Goal: Navigation & Orientation: Find specific page/section

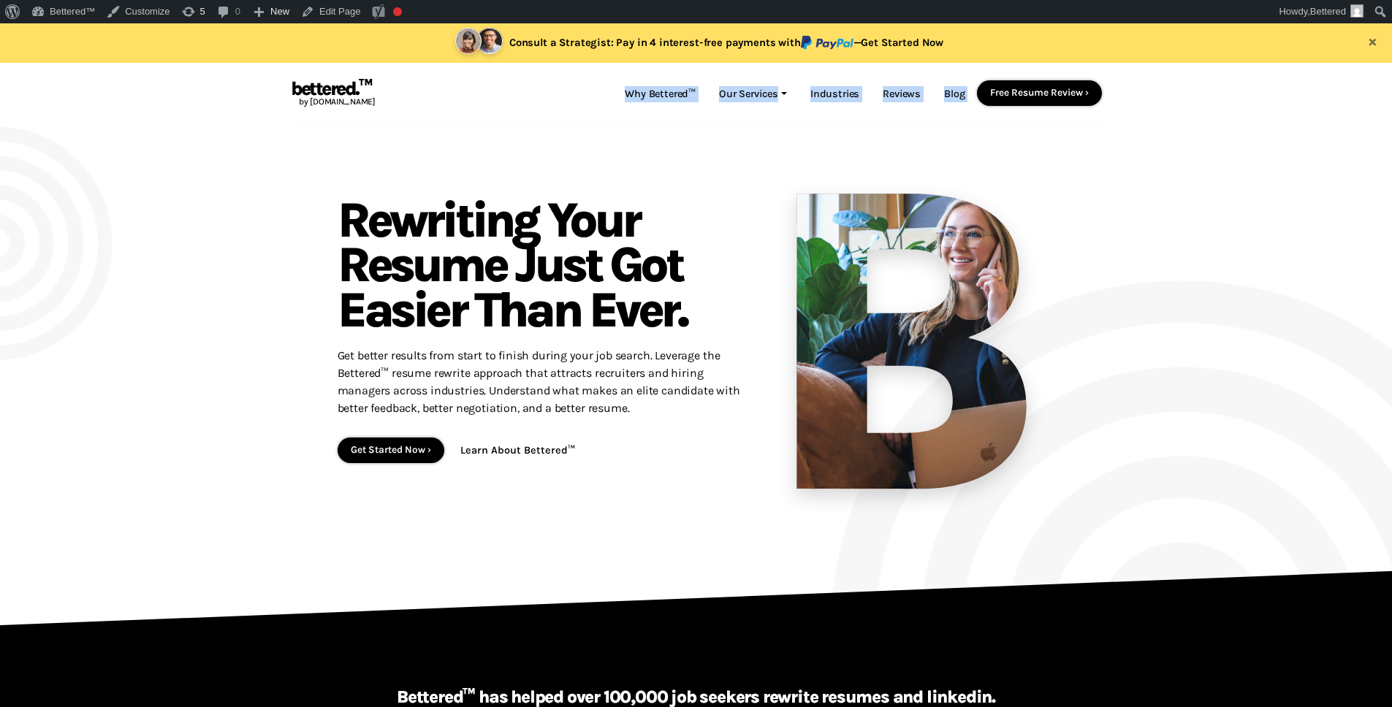
drag, startPoint x: 603, startPoint y: 93, endPoint x: 1107, endPoint y: 96, distance: 503.3
click at [1107, 96] on header "bettered.™ by [DOMAIN_NAME] Why Bettered™ Our Services Career Strategy Solution…" at bounding box center [696, 95] width 833 height 64
copy div "Lor Ipsumdol™ Sit Ametcons Adipis Elitsedd Eiusmodte Incidi Utlabor & Etdolor M…"
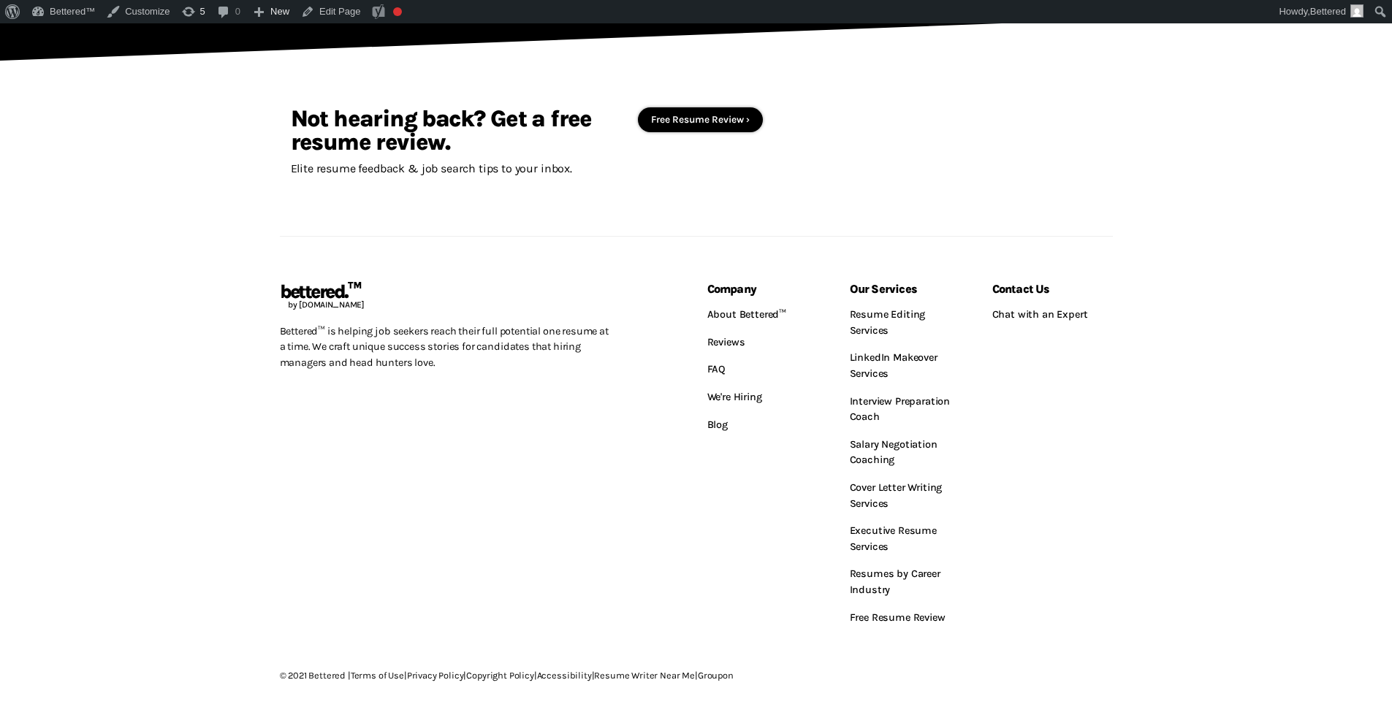
scroll to position [2069, 0]
click at [509, 438] on div "bettered.™ by [DOMAIN_NAME] Bettered™ is helping job seekers reach their full p…" at bounding box center [447, 458] width 356 height 348
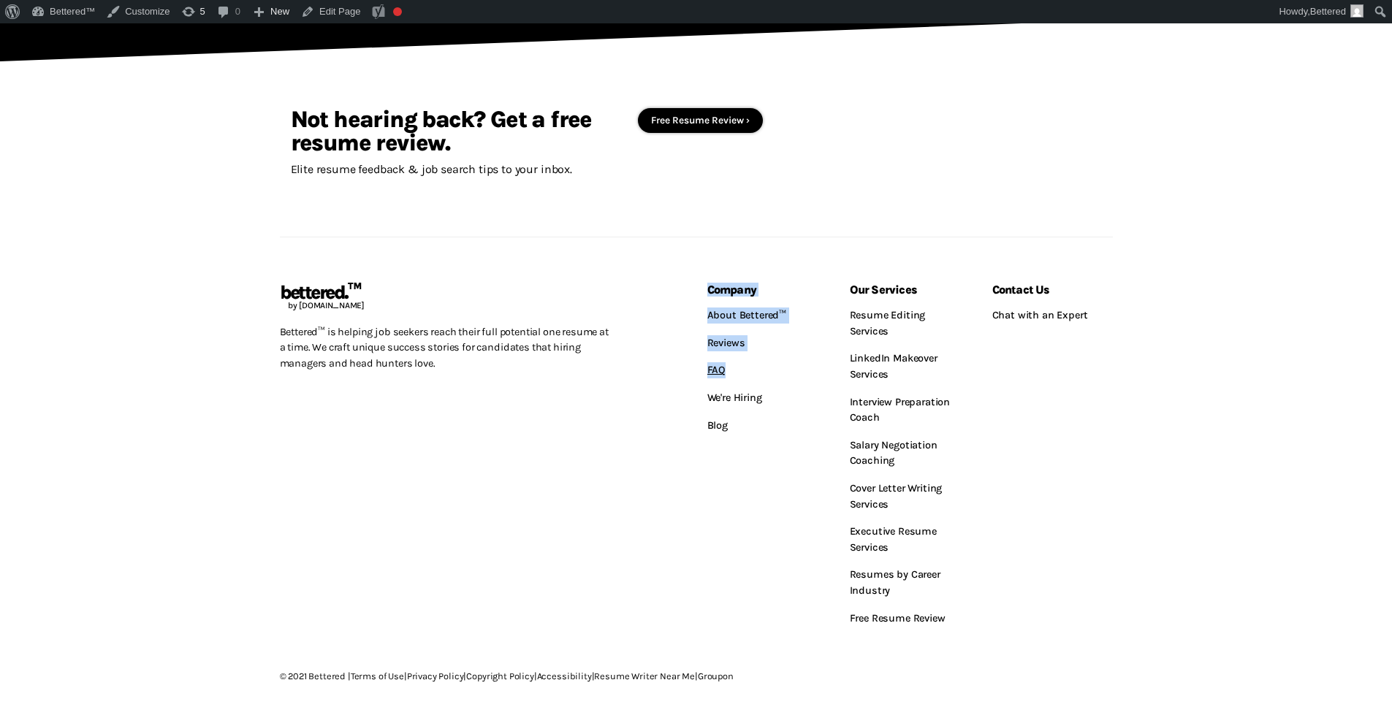
drag, startPoint x: 693, startPoint y: 337, endPoint x: 736, endPoint y: 336, distance: 43.1
click at [736, 336] on div "bettered.™ by [DOMAIN_NAME] Bettered™ is helping job seekers reach their full p…" at bounding box center [696, 458] width 855 height 348
click at [737, 356] on link "FAQ" at bounding box center [767, 370] width 121 height 28
